Goal: Navigation & Orientation: Find specific page/section

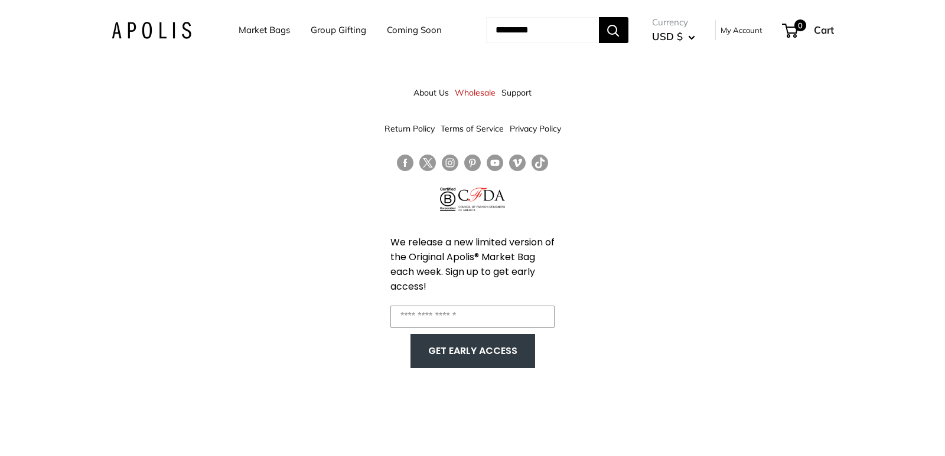
click at [765, 294] on div "About Us Wholesale Support Return Policy Terms of Service Privacy Policy We rel…" at bounding box center [472, 228] width 945 height 456
